Goal: Task Accomplishment & Management: Use online tool/utility

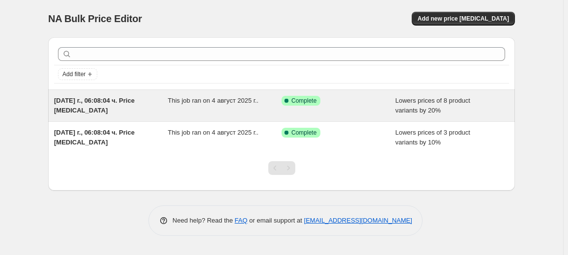
click at [223, 115] on div "[DATE] г., 06:08:04 ч. Price [MEDICAL_DATA] This job ran on 4 август 2025 г.. S…" at bounding box center [281, 105] width 467 height 31
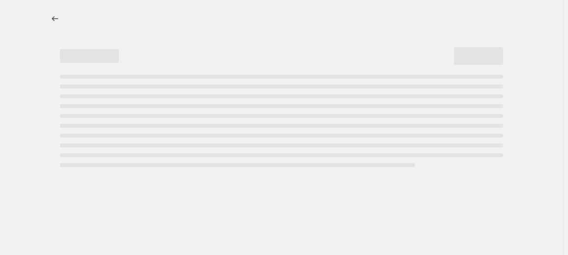
select select "percentage"
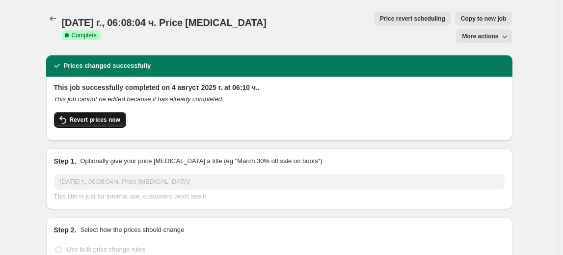
click at [109, 112] on button "Revert prices now" at bounding box center [90, 120] width 72 height 16
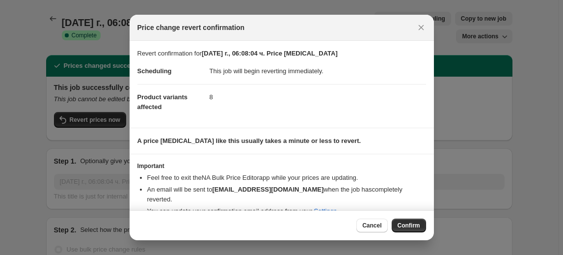
click at [407, 225] on span "Confirm" at bounding box center [409, 226] width 23 height 8
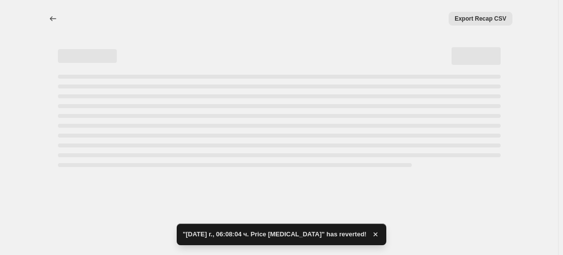
select select "percentage"
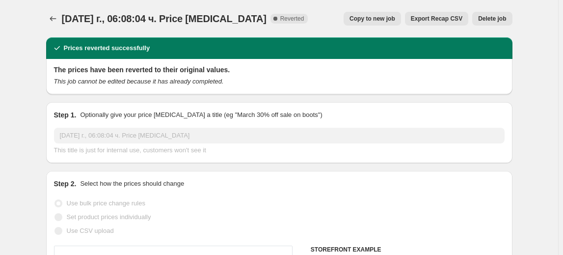
click at [494, 14] on button "Delete job" at bounding box center [493, 19] width 40 height 14
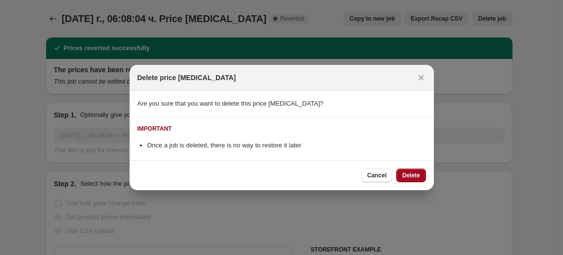
click at [413, 173] on span "Delete" at bounding box center [411, 175] width 18 height 8
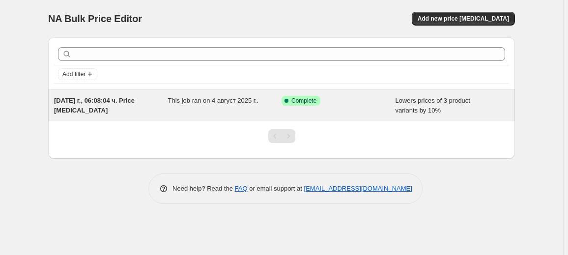
click at [281, 105] on div "This job ran on 4 август 2025 г.." at bounding box center [225, 106] width 114 height 20
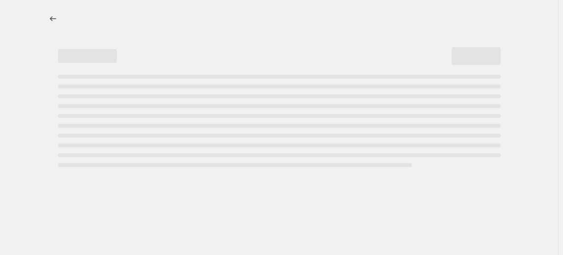
select select "percentage"
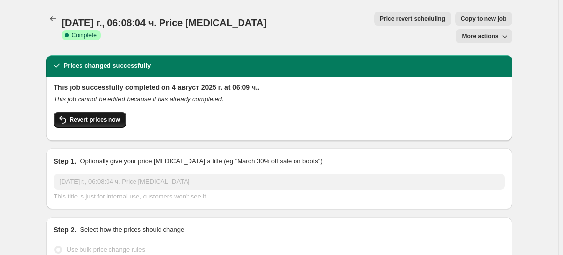
click at [98, 116] on span "Revert prices now" at bounding box center [95, 120] width 51 height 8
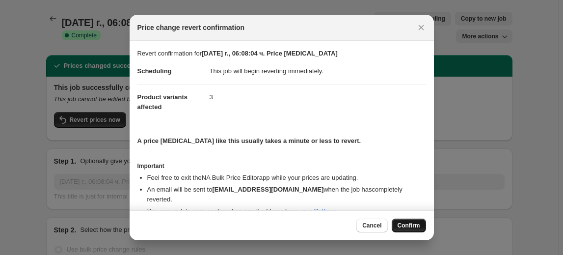
click at [415, 227] on span "Confirm" at bounding box center [409, 226] width 23 height 8
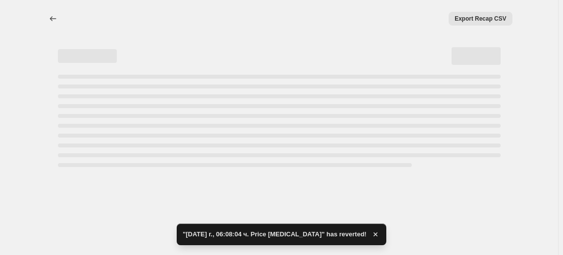
select select "percentage"
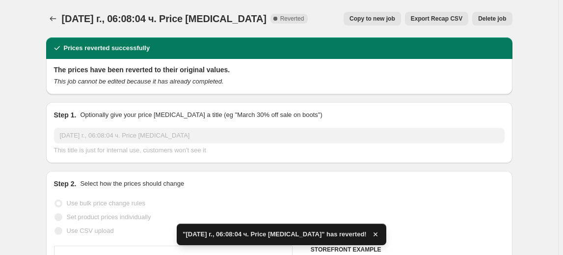
click at [494, 19] on span "Delete job" at bounding box center [492, 19] width 28 height 8
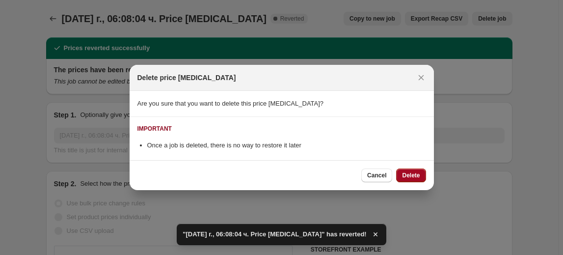
click at [420, 176] on button "Delete" at bounding box center [410, 175] width 29 height 14
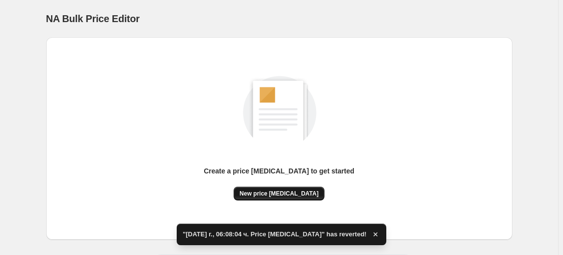
click at [312, 193] on button "New price [MEDICAL_DATA]" at bounding box center [279, 194] width 91 height 14
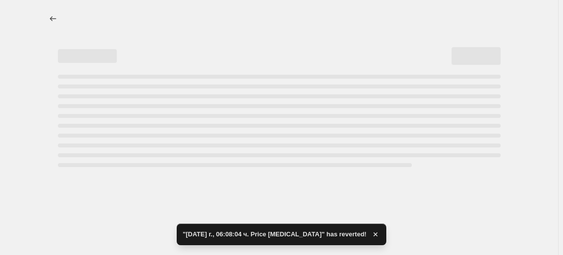
select select "percentage"
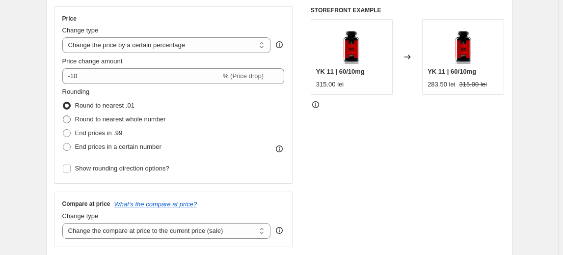
scroll to position [178, 0]
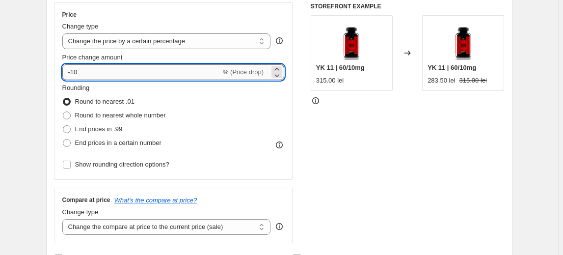
click at [79, 73] on input "-10" at bounding box center [141, 72] width 159 height 16
click at [73, 74] on input "-10" at bounding box center [141, 72] width 159 height 16
type input "-30"
click at [107, 83] on fieldset "Rounding Round to nearest .01 Round to nearest whole number End prices in .99 E…" at bounding box center [114, 116] width 104 height 67
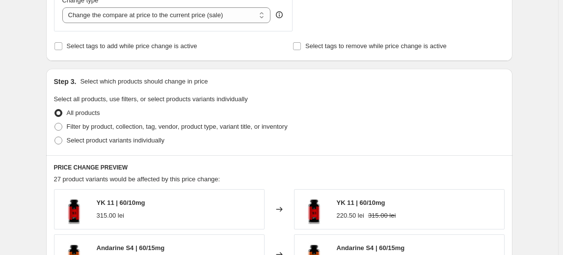
scroll to position [402, 0]
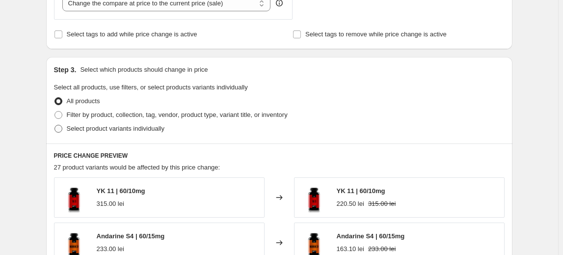
click at [132, 129] on span "Select product variants individually" at bounding box center [116, 128] width 98 height 7
click at [55, 125] on input "Select product variants individually" at bounding box center [55, 125] width 0 height 0
radio input "true"
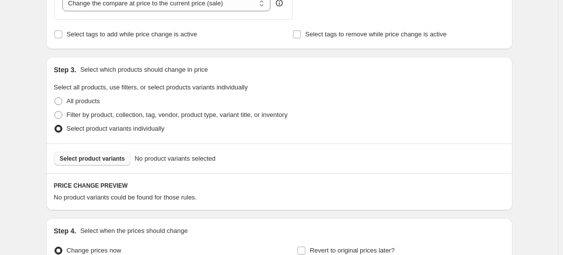
click at [92, 160] on span "Select product variants" at bounding box center [92, 159] width 65 height 8
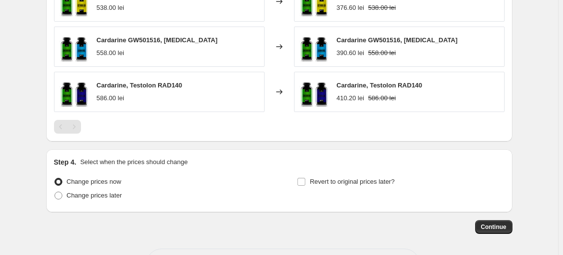
scroll to position [665, 0]
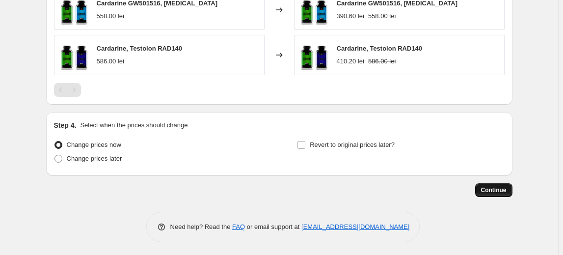
click at [493, 193] on button "Continue" at bounding box center [493, 190] width 37 height 14
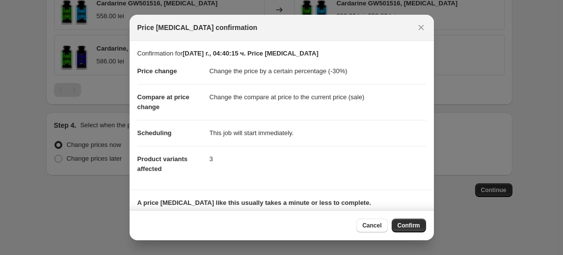
click at [418, 231] on button "Confirm" at bounding box center [409, 226] width 34 height 14
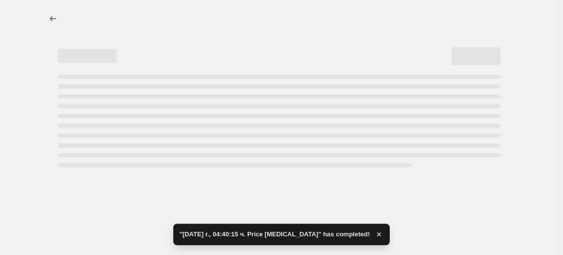
select select "percentage"
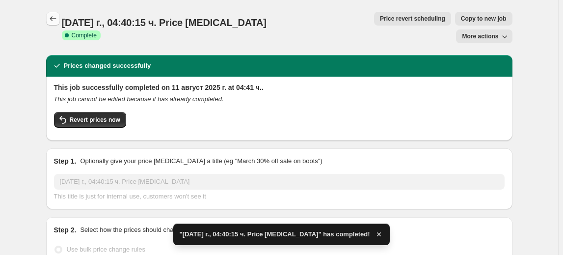
click at [53, 18] on icon "Price change jobs" at bounding box center [53, 18] width 6 height 5
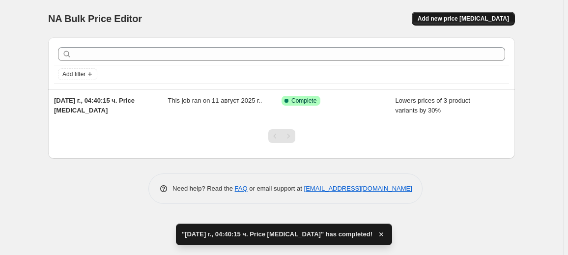
click at [450, 18] on span "Add new price [MEDICAL_DATA]" at bounding box center [463, 19] width 91 height 8
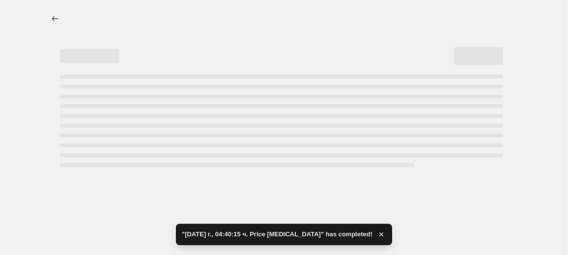
select select "percentage"
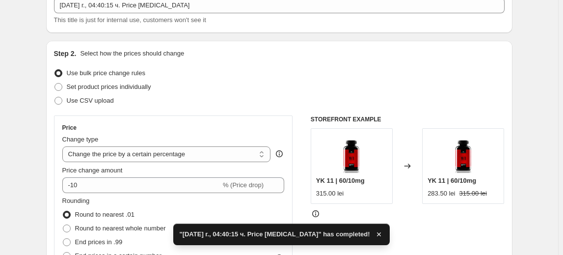
scroll to position [89, 0]
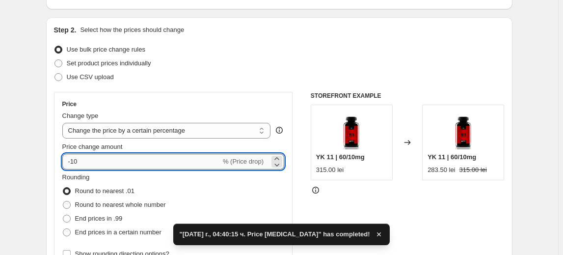
click at [78, 163] on input "-10" at bounding box center [141, 162] width 159 height 16
click at [73, 165] on input "-10" at bounding box center [141, 162] width 159 height 16
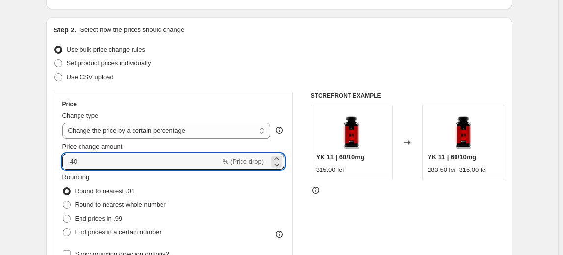
type input "-40"
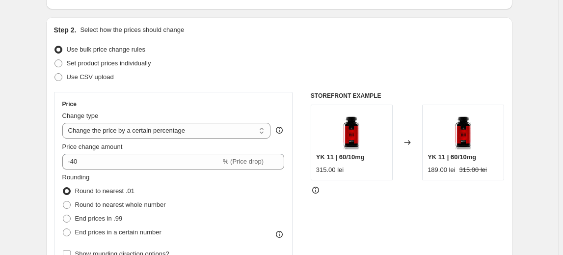
click at [122, 181] on fieldset "Rounding Round to nearest .01 Round to nearest whole number End prices in .99 E…" at bounding box center [114, 205] width 104 height 67
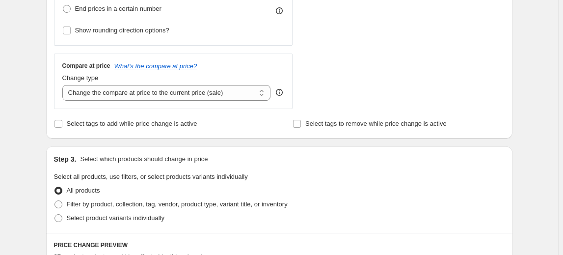
scroll to position [357, 0]
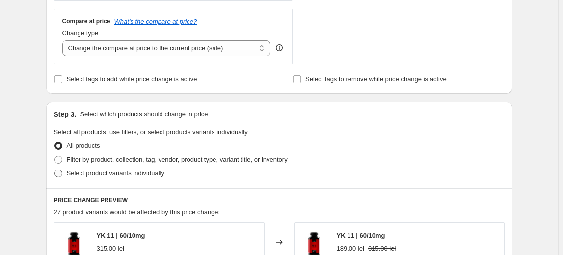
click at [111, 178] on label "Select product variants individually" at bounding box center [109, 174] width 111 height 14
click at [55, 170] on input "Select product variants individually" at bounding box center [55, 169] width 0 height 0
radio input "true"
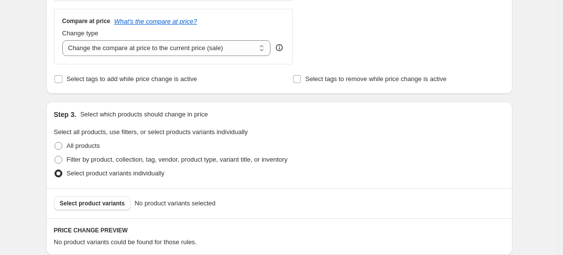
click at [86, 201] on span "Select product variants" at bounding box center [92, 203] width 65 height 8
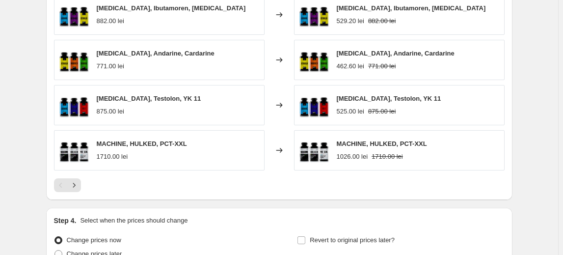
scroll to position [754, 0]
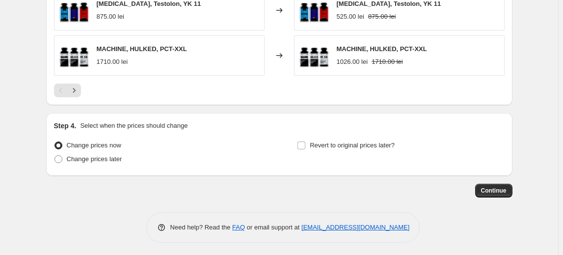
click at [495, 187] on span "Continue" at bounding box center [494, 191] width 26 height 8
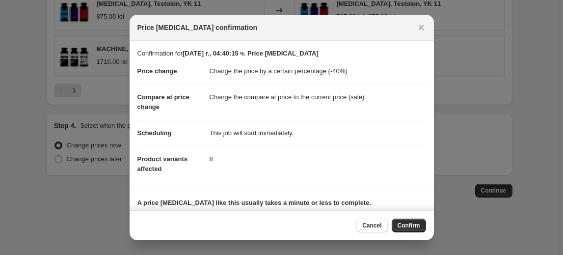
click at [413, 226] on span "Confirm" at bounding box center [409, 226] width 23 height 8
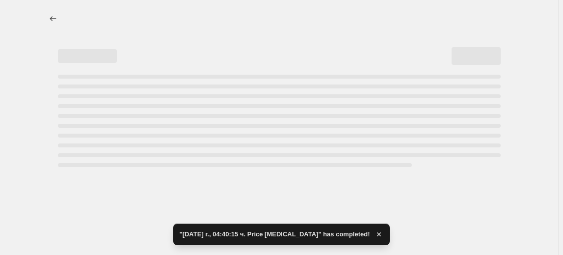
select select "percentage"
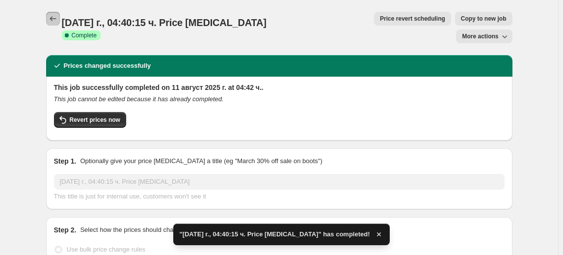
click at [52, 15] on icon "Price change jobs" at bounding box center [53, 19] width 10 height 10
